Goal: Task Accomplishment & Management: Manage account settings

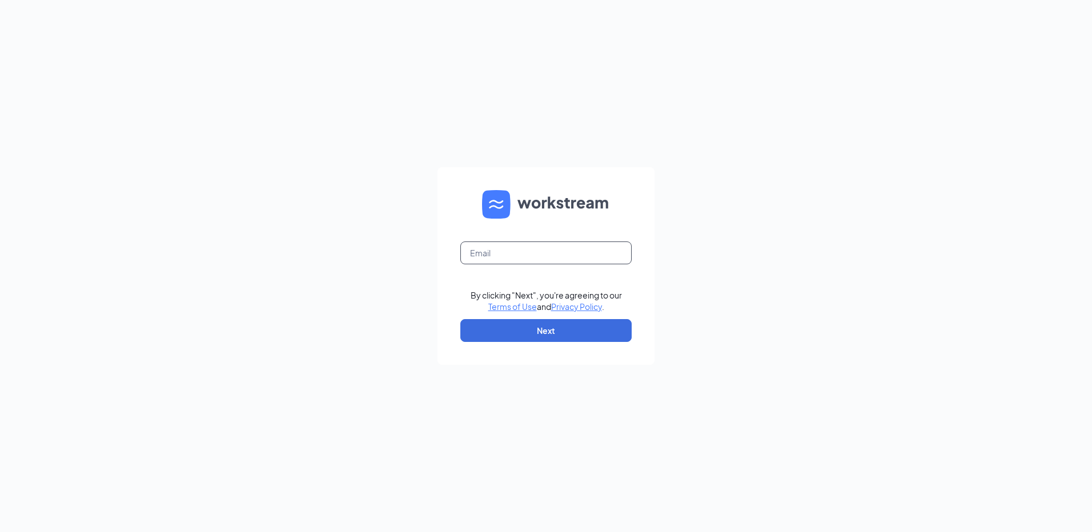
click at [499, 253] on input "text" at bounding box center [545, 253] width 171 height 23
type input "rs026111@tacobell.com"
click at [534, 331] on button "Next" at bounding box center [545, 330] width 171 height 23
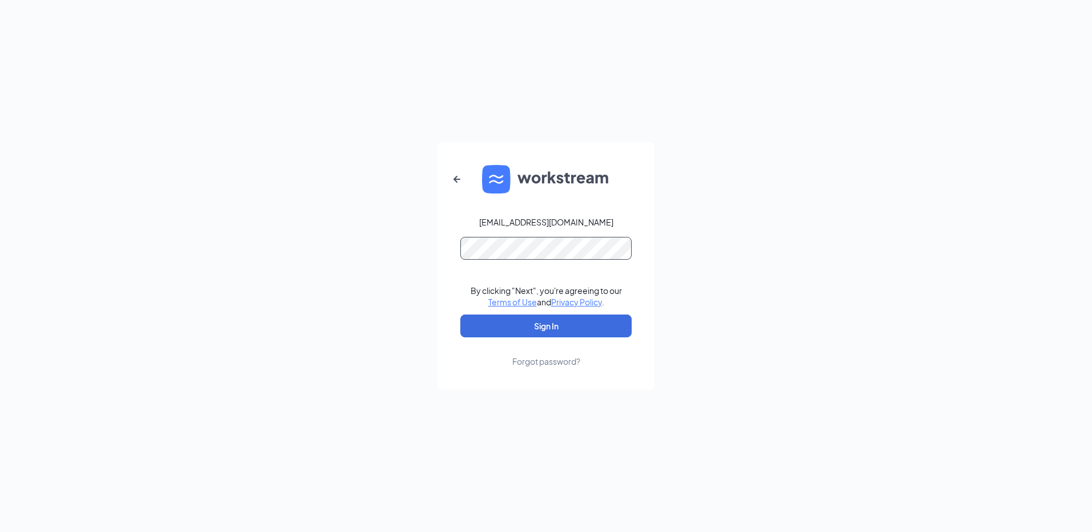
click at [460, 315] on button "Sign In" at bounding box center [545, 326] width 171 height 23
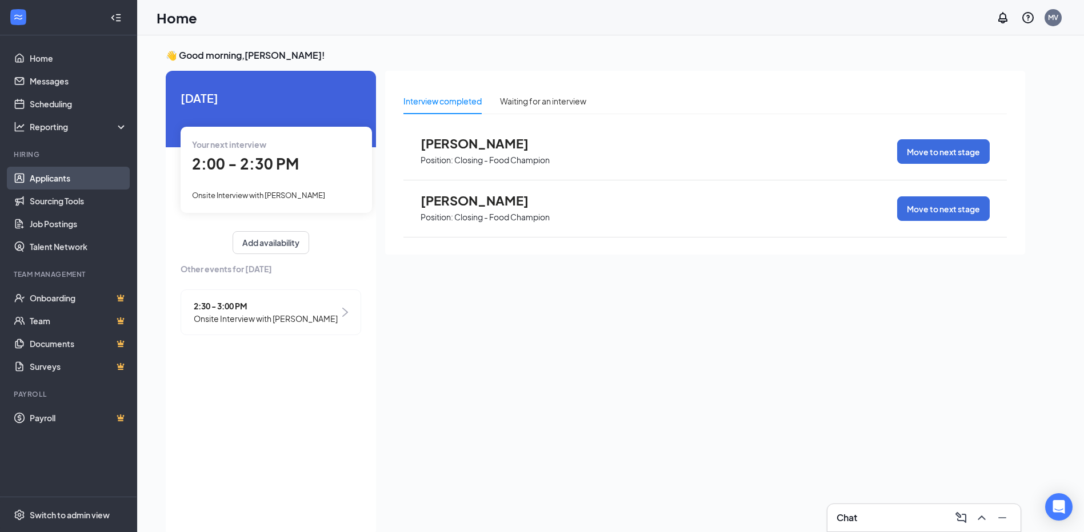
click at [52, 174] on link "Applicants" at bounding box center [79, 178] width 98 height 23
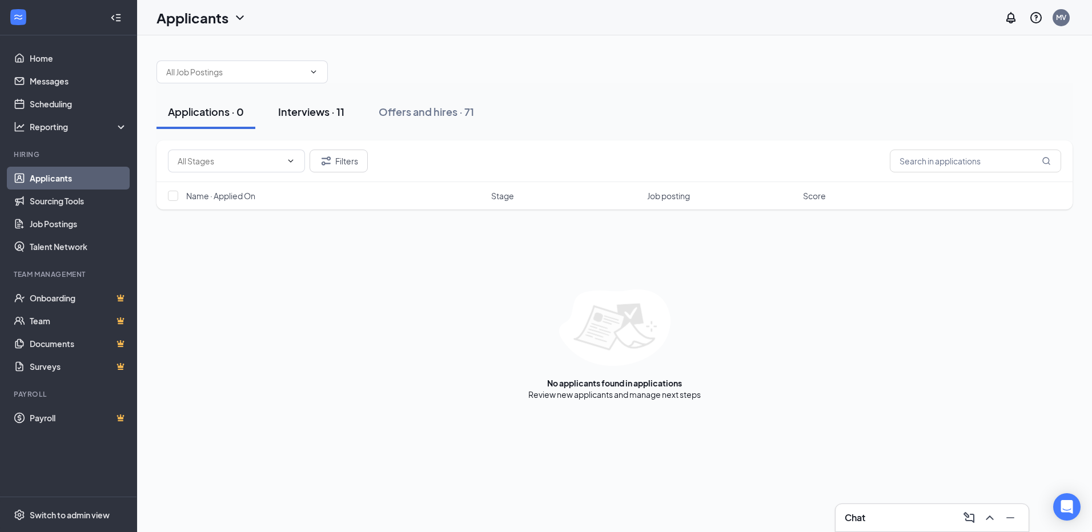
click at [293, 113] on div "Interviews · 11" at bounding box center [311, 112] width 66 height 14
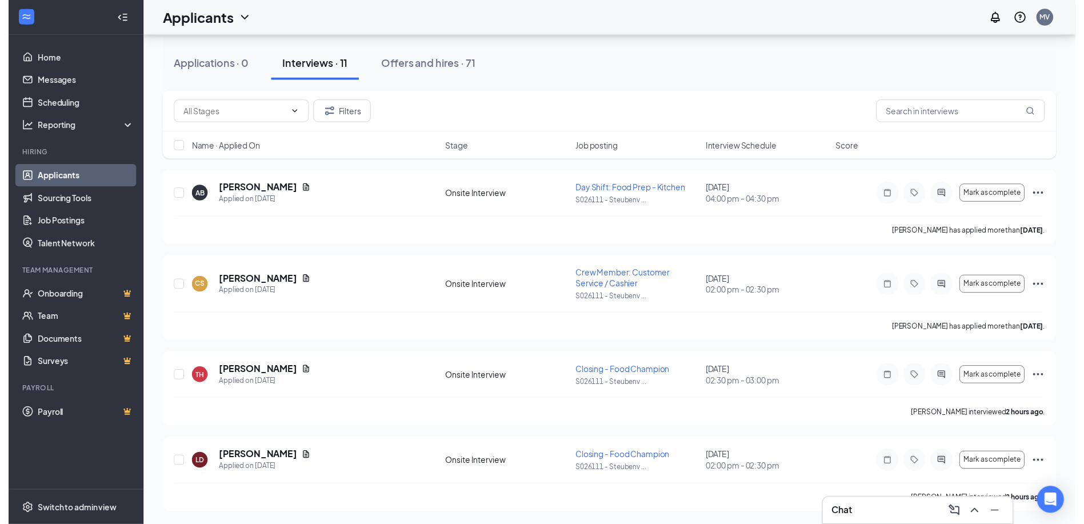
scroll to position [690, 0]
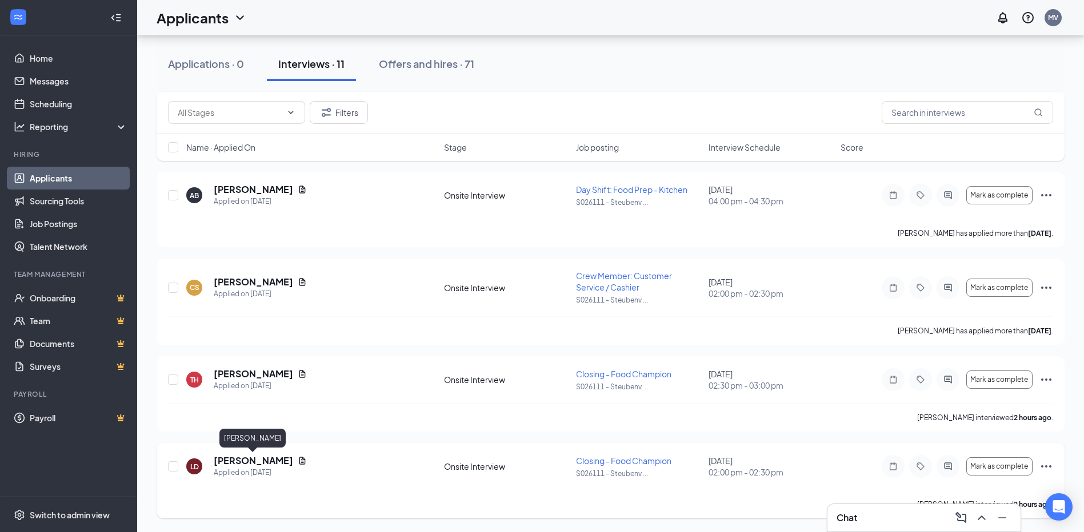
click at [267, 464] on h5 "[PERSON_NAME]" at bounding box center [253, 461] width 79 height 13
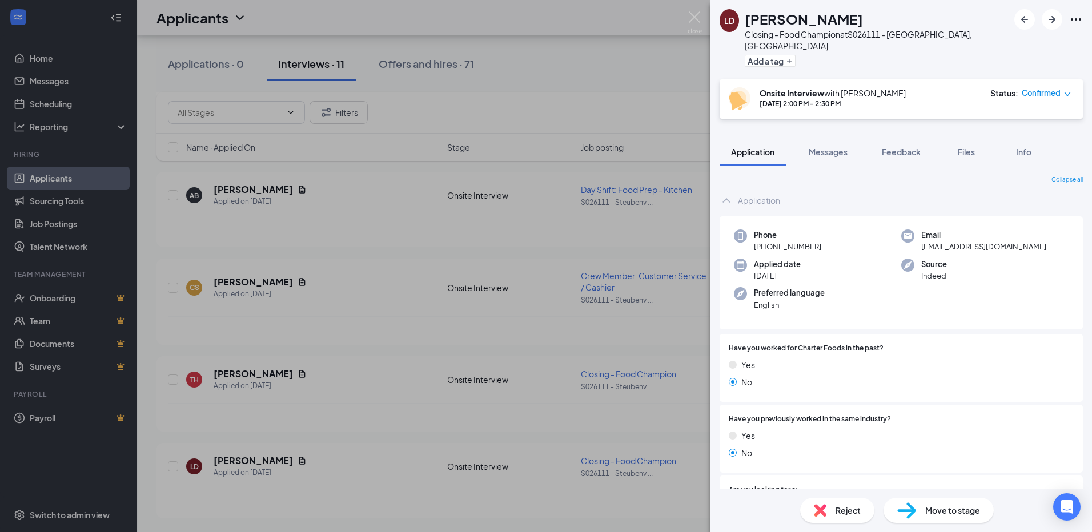
click at [944, 506] on span "Move to stage" at bounding box center [953, 510] width 55 height 13
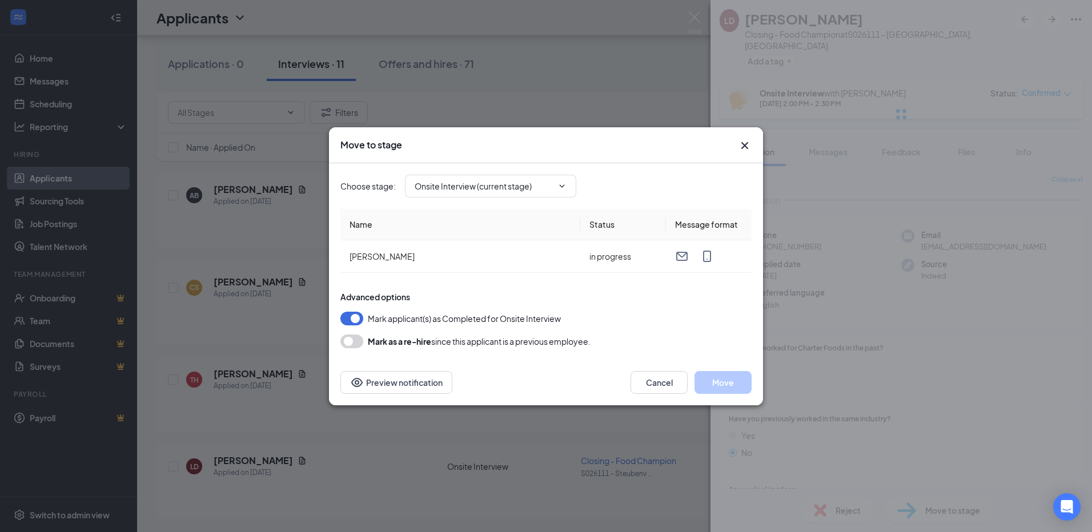
type input "Hiring Complete (final stage)"
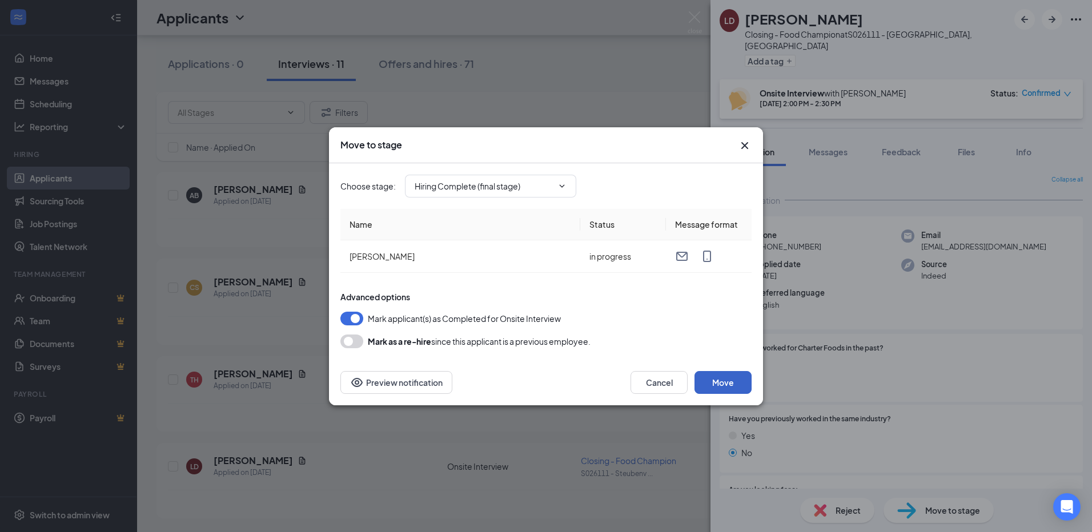
click at [728, 379] on button "Move" at bounding box center [723, 382] width 57 height 23
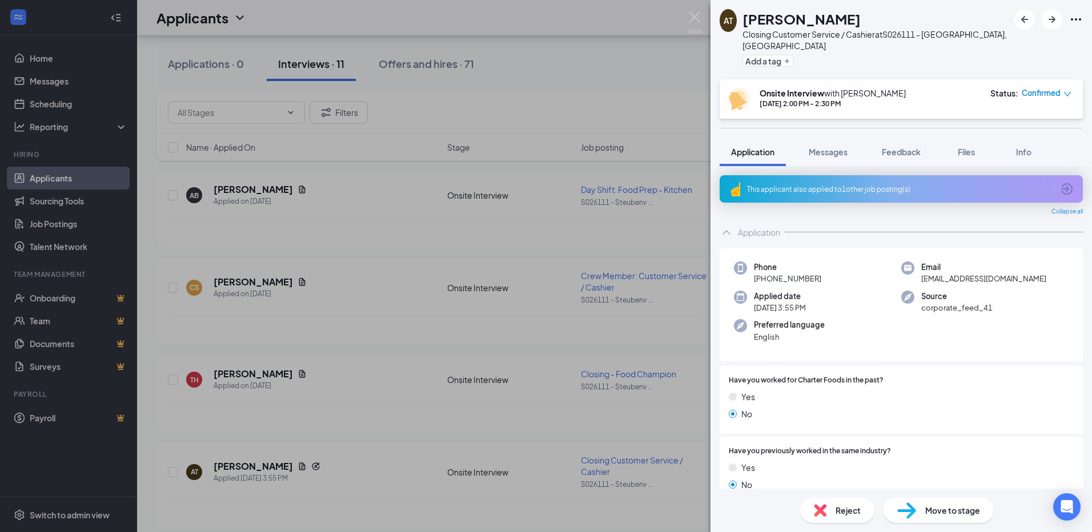
click at [849, 517] on div "Reject" at bounding box center [837, 510] width 74 height 25
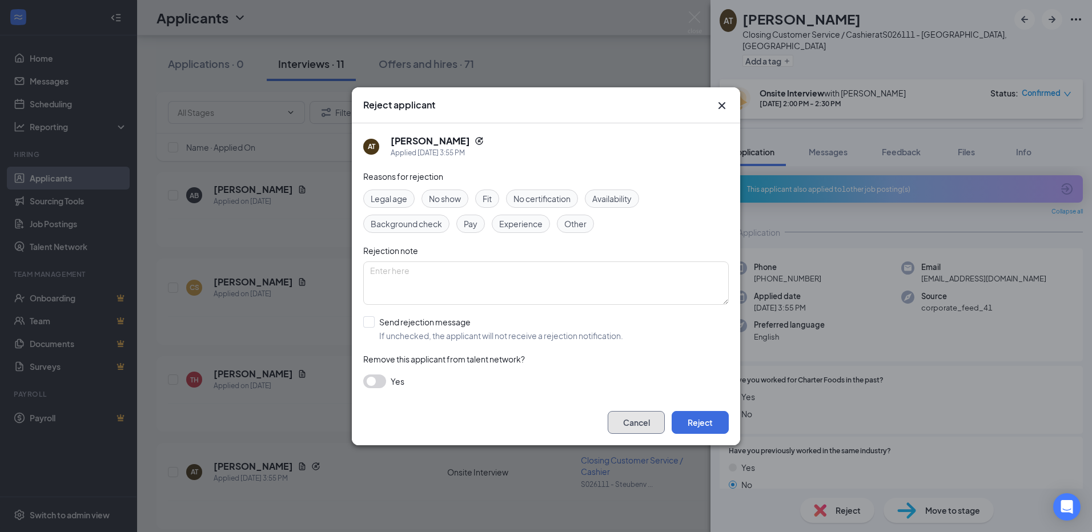
click at [634, 426] on button "Cancel" at bounding box center [636, 422] width 57 height 23
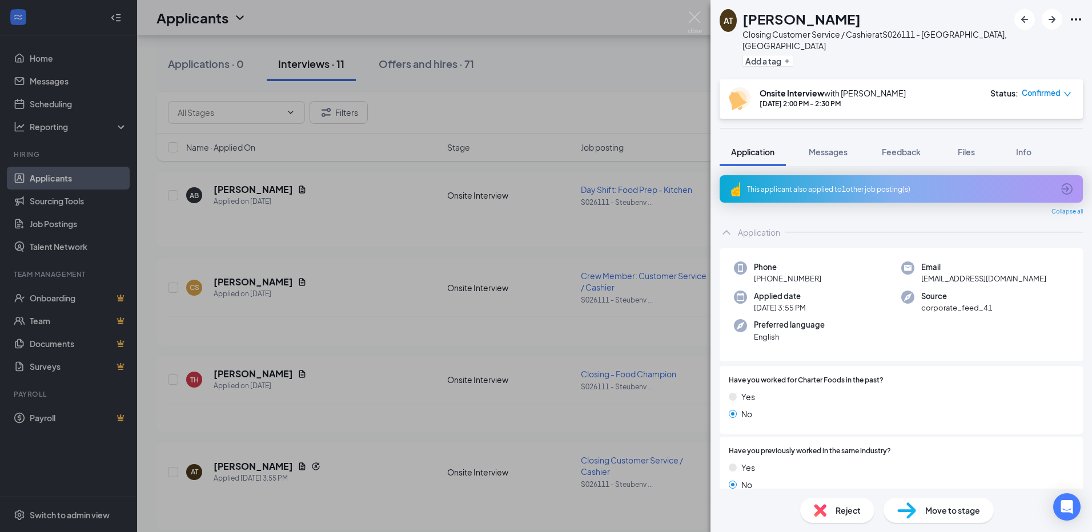
click at [666, 63] on div "AT [PERSON_NAME] Closing Customer Service / Cashier at S026111 - [GEOGRAPHIC_DA…" at bounding box center [546, 266] width 1092 height 532
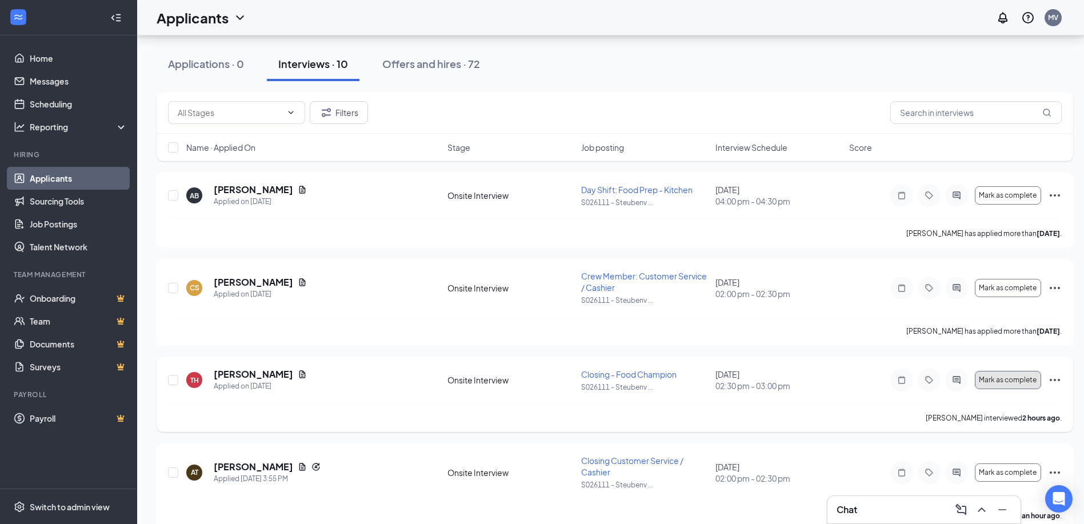
click at [1007, 380] on span "Mark as complete" at bounding box center [1008, 380] width 58 height 8
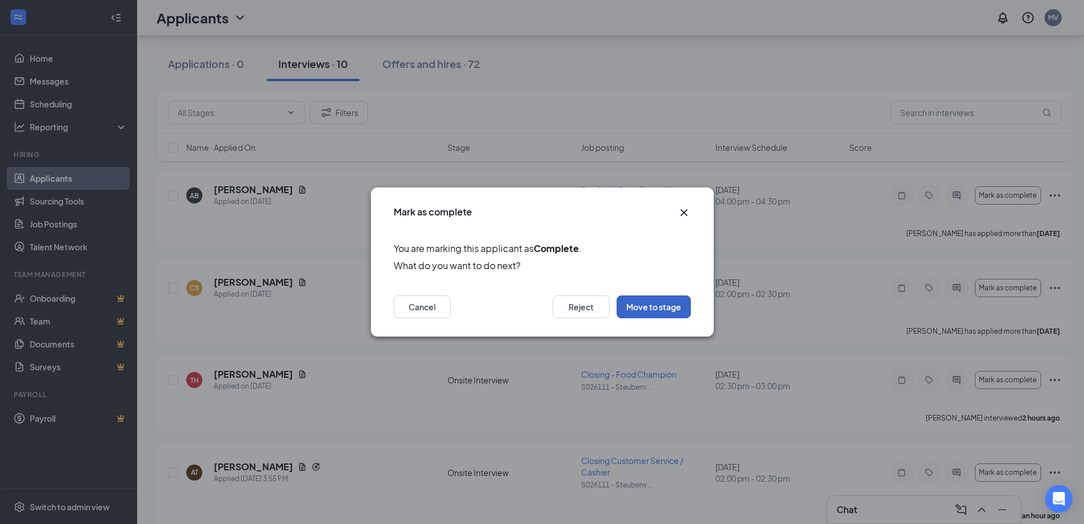
click at [672, 305] on button "Move to stage" at bounding box center [653, 306] width 74 height 23
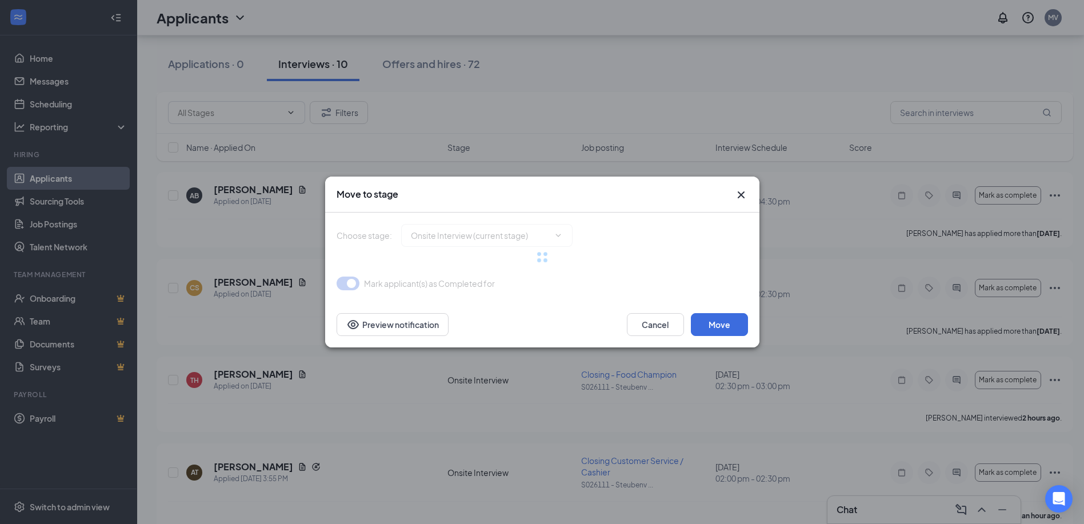
type input "Hiring Complete (final stage)"
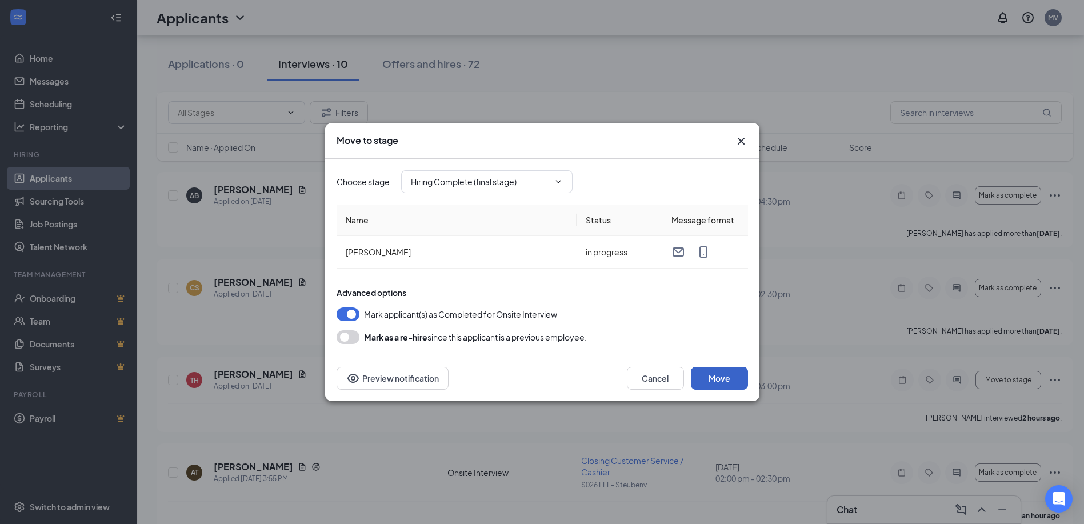
click at [726, 378] on button "Move" at bounding box center [719, 378] width 57 height 23
